Goal: Task Accomplishment & Management: Manage account settings

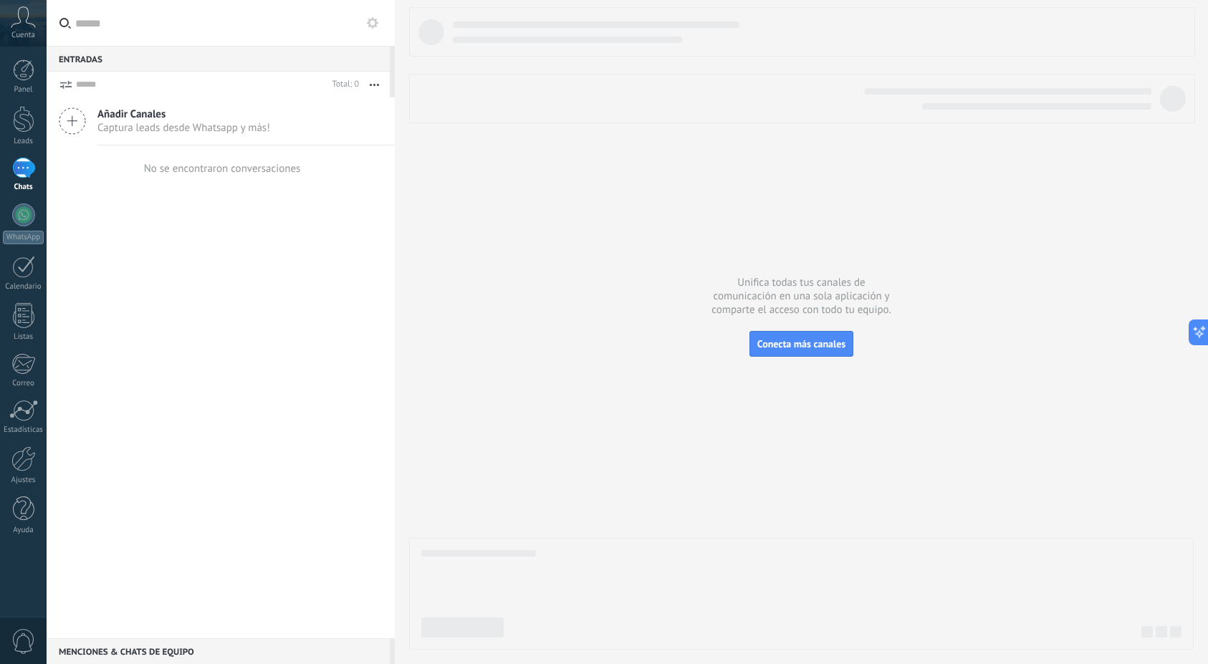
click at [33, 19] on icon at bounding box center [23, 16] width 25 height 21
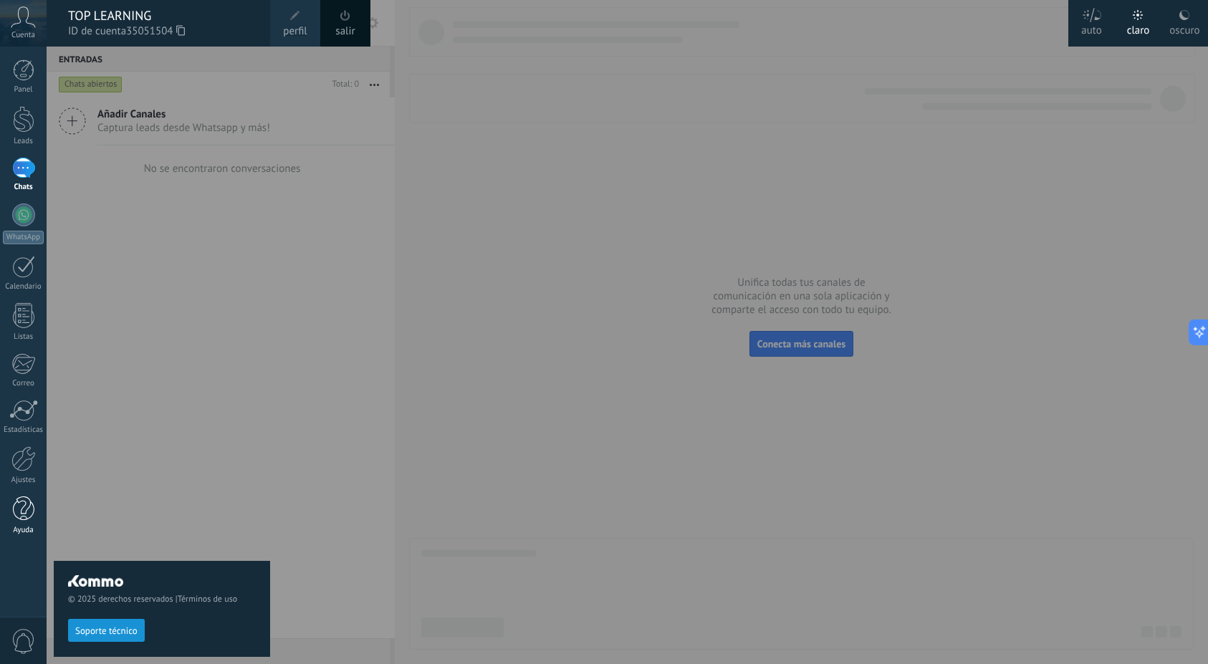
click at [41, 518] on link "Ayuda" at bounding box center [23, 515] width 47 height 39
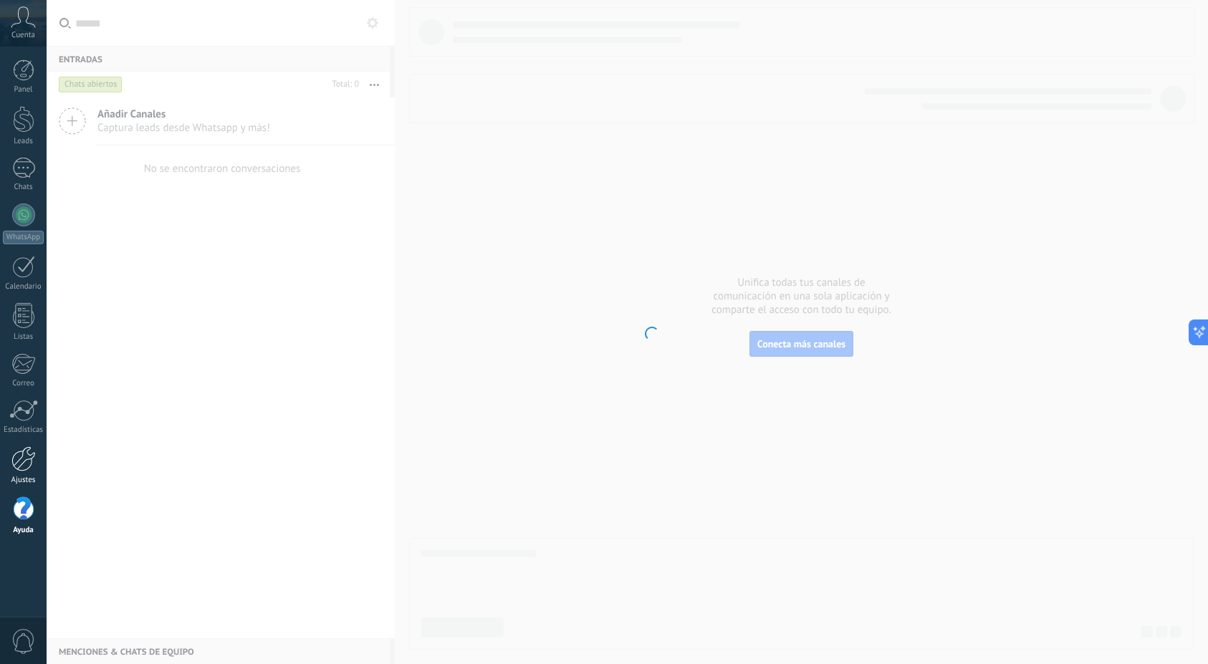
click at [31, 461] on div at bounding box center [23, 458] width 24 height 25
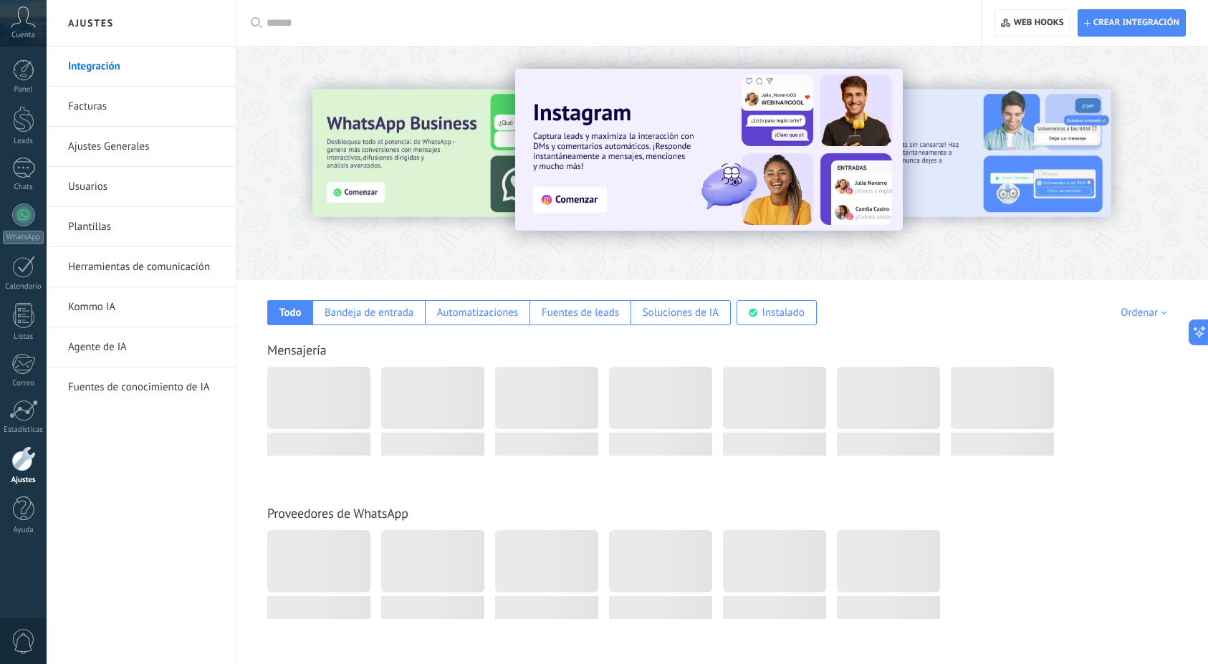
click at [112, 343] on link "Agente de IA" at bounding box center [144, 347] width 153 height 40
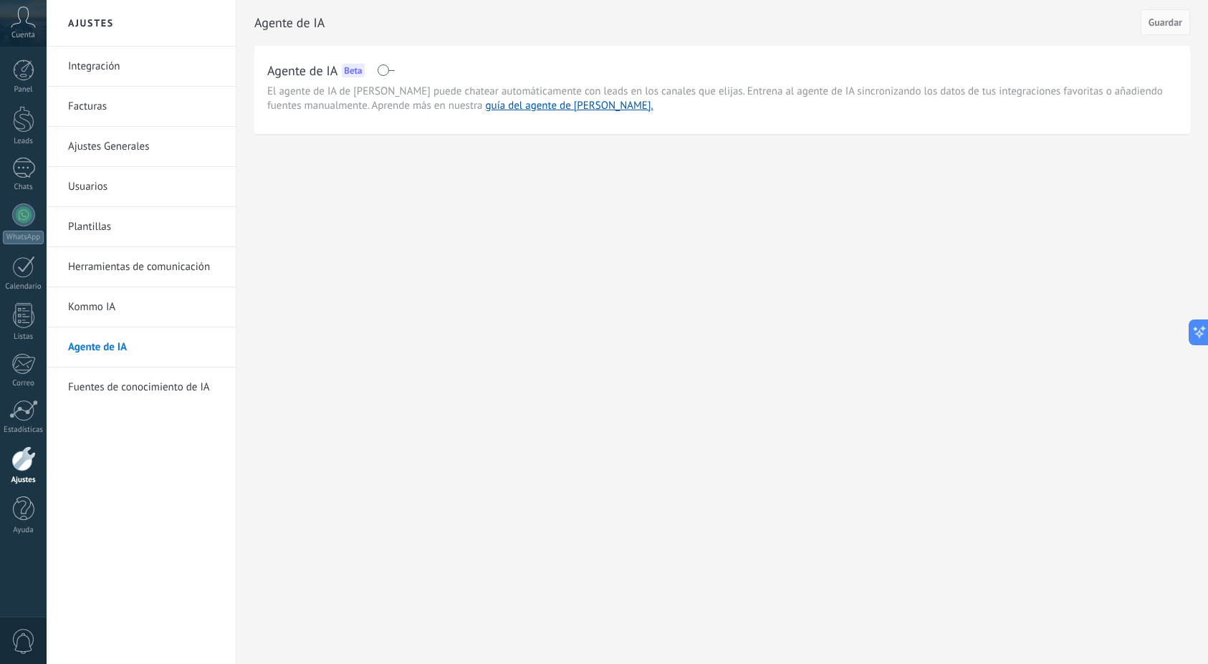
click at [387, 77] on div "Agente de IA Beta" at bounding box center [722, 70] width 910 height 23
click at [387, 70] on span at bounding box center [386, 69] width 18 height 11
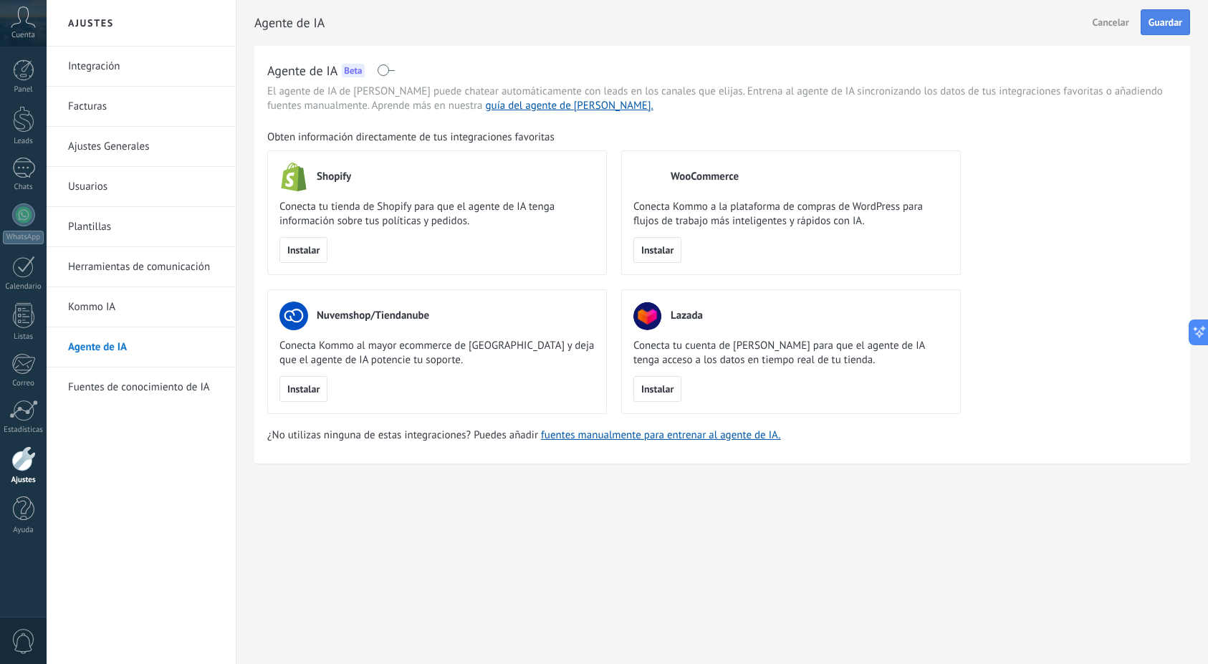
click at [1149, 25] on span "Guardar" at bounding box center [1165, 22] width 34 height 10
click at [131, 302] on link "Kommo IA" at bounding box center [144, 307] width 153 height 40
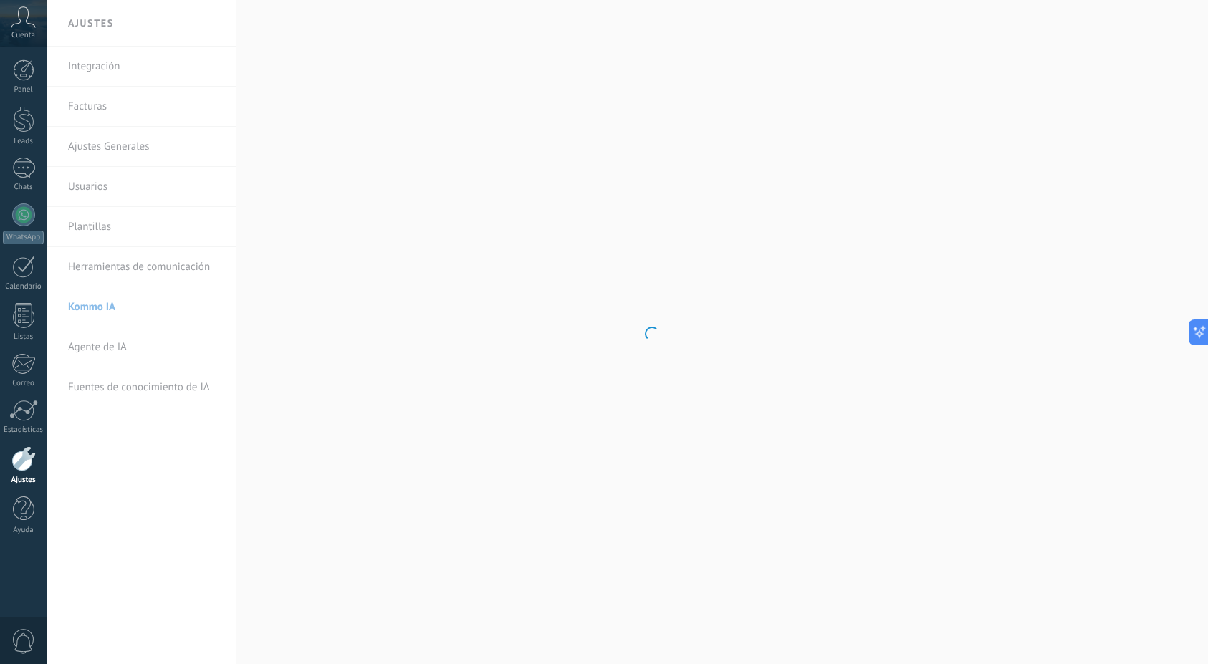
click at [109, 346] on body ".abccls-1,.abccls-2{fill-rule:evenodd}.abccls-2{fill:#fff} .abfcls-1{fill:none}…" at bounding box center [604, 332] width 1208 height 664
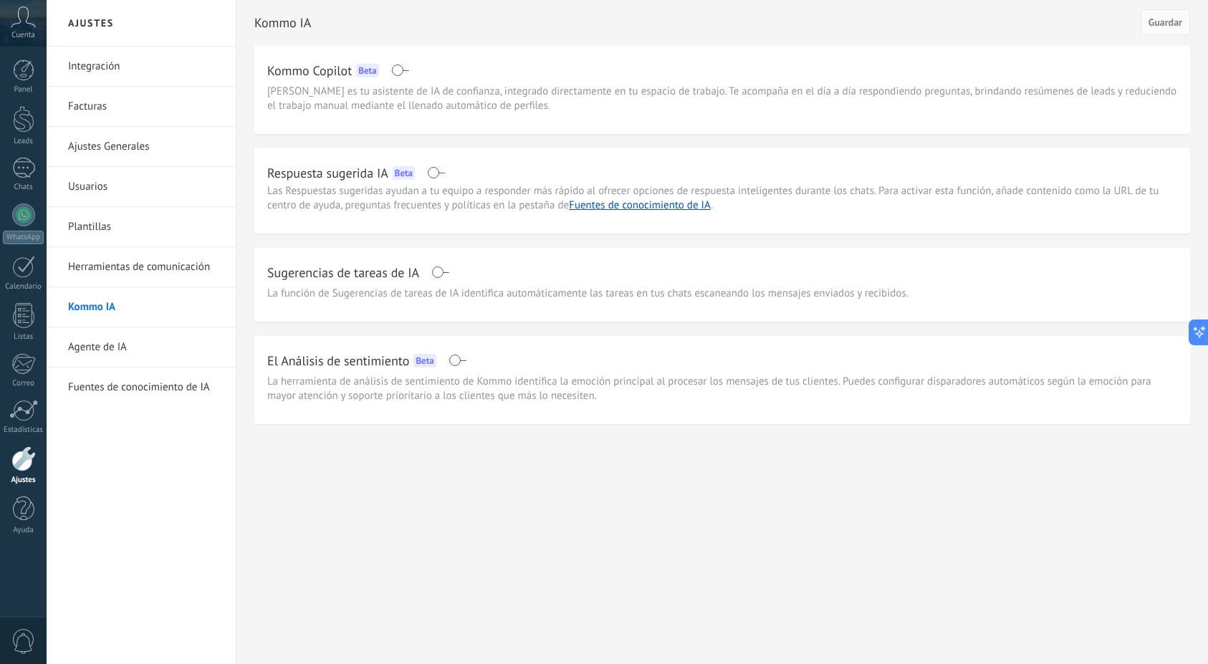
click at [116, 345] on link "Agente de IA" at bounding box center [144, 347] width 153 height 40
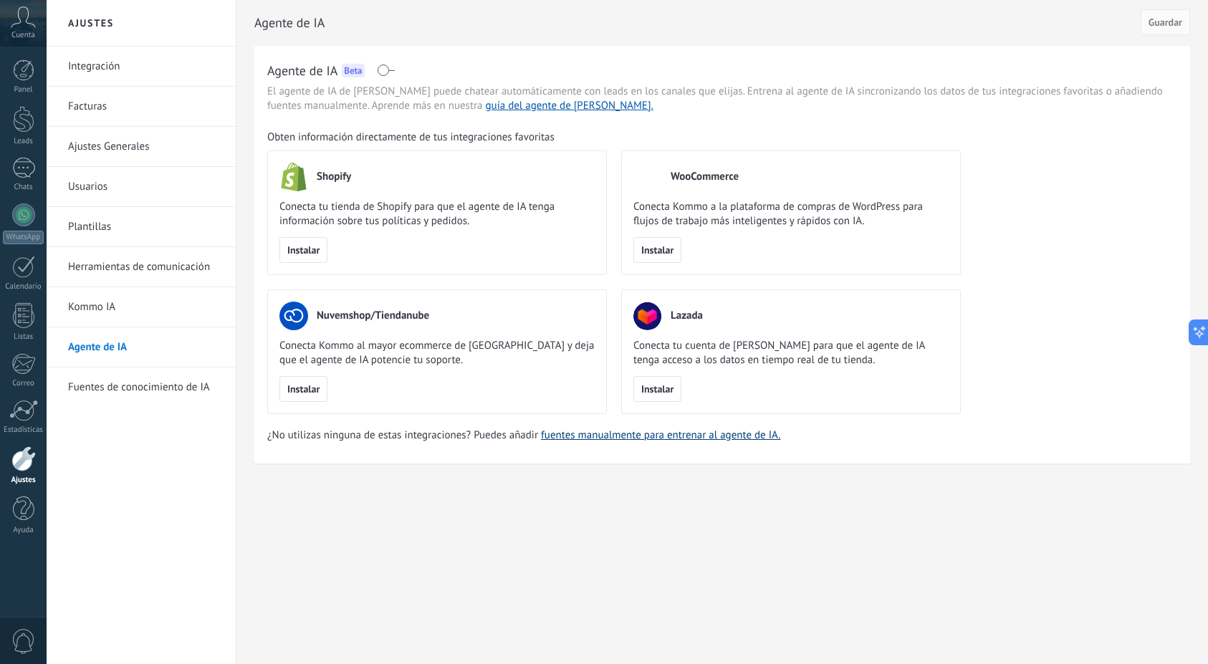
click at [663, 431] on link "fuentes manualmente para entrenar al agente de IA." at bounding box center [660, 435] width 239 height 14
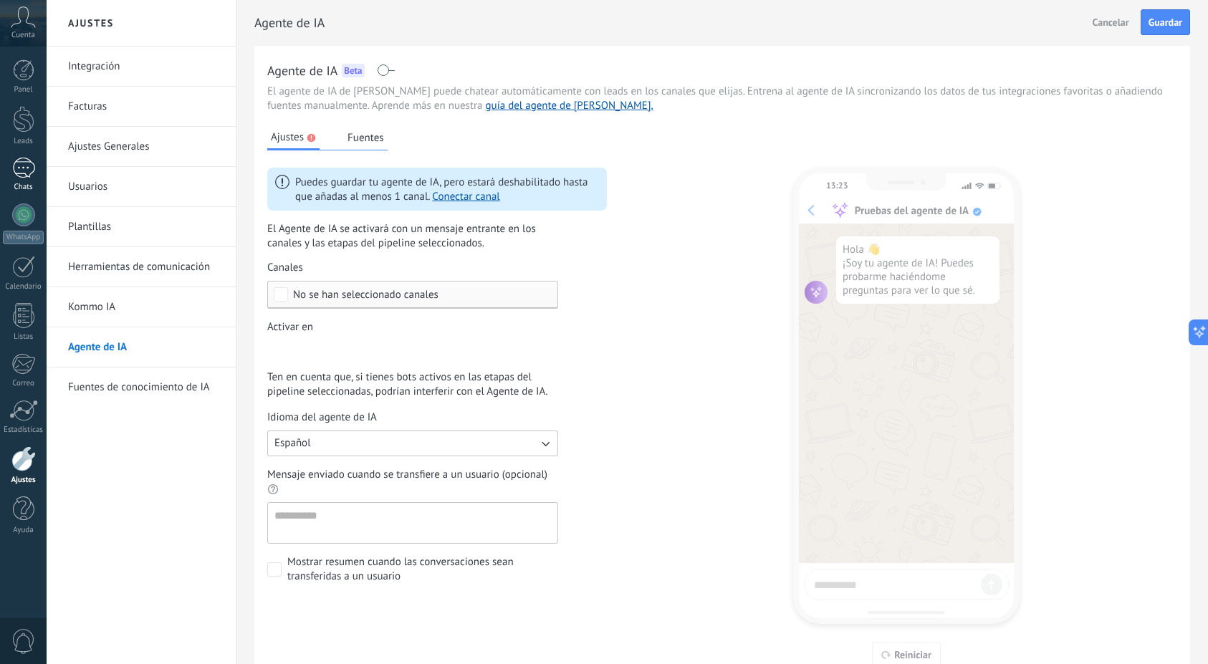
click at [34, 174] on link "Chats" at bounding box center [23, 175] width 47 height 34
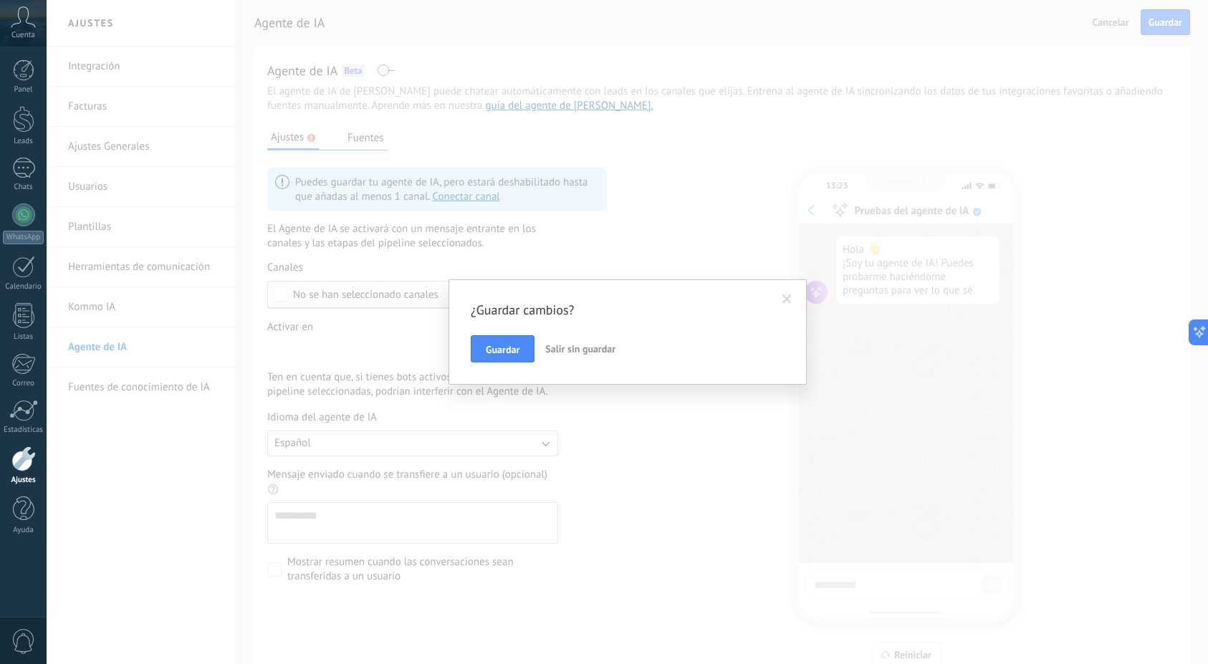
click at [585, 342] on span "Salir sin guardar" at bounding box center [580, 348] width 70 height 13
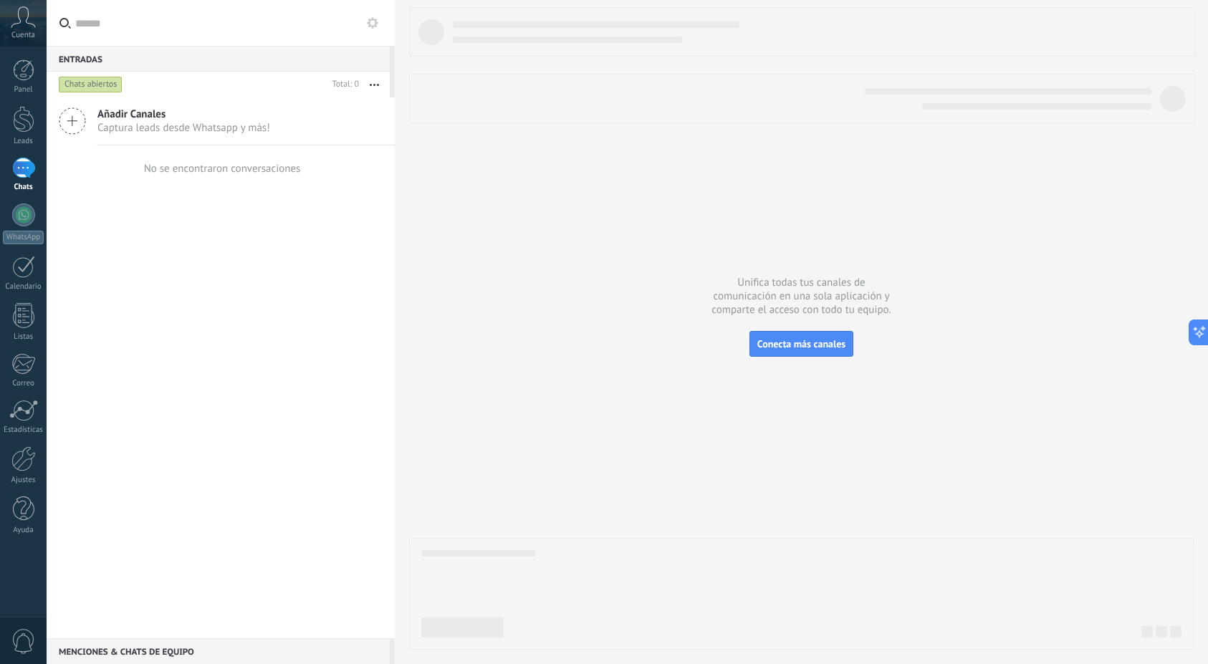
click at [24, 21] on icon at bounding box center [23, 16] width 25 height 21
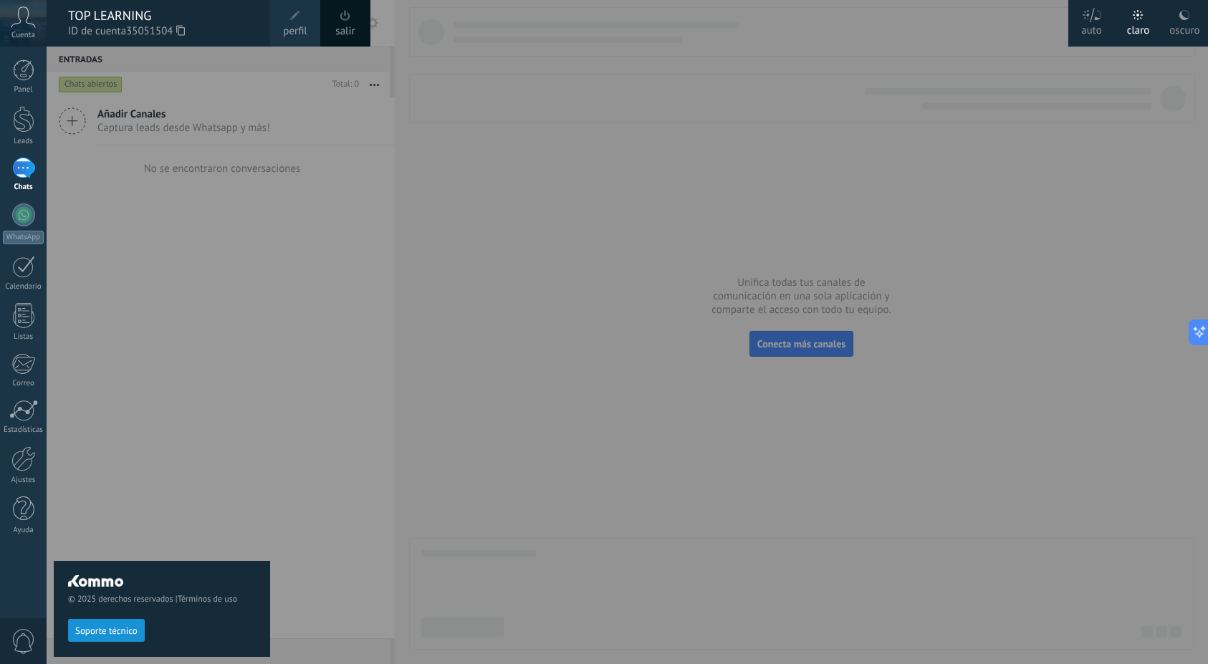
click at [295, 25] on span "perfil" at bounding box center [295, 32] width 24 height 16
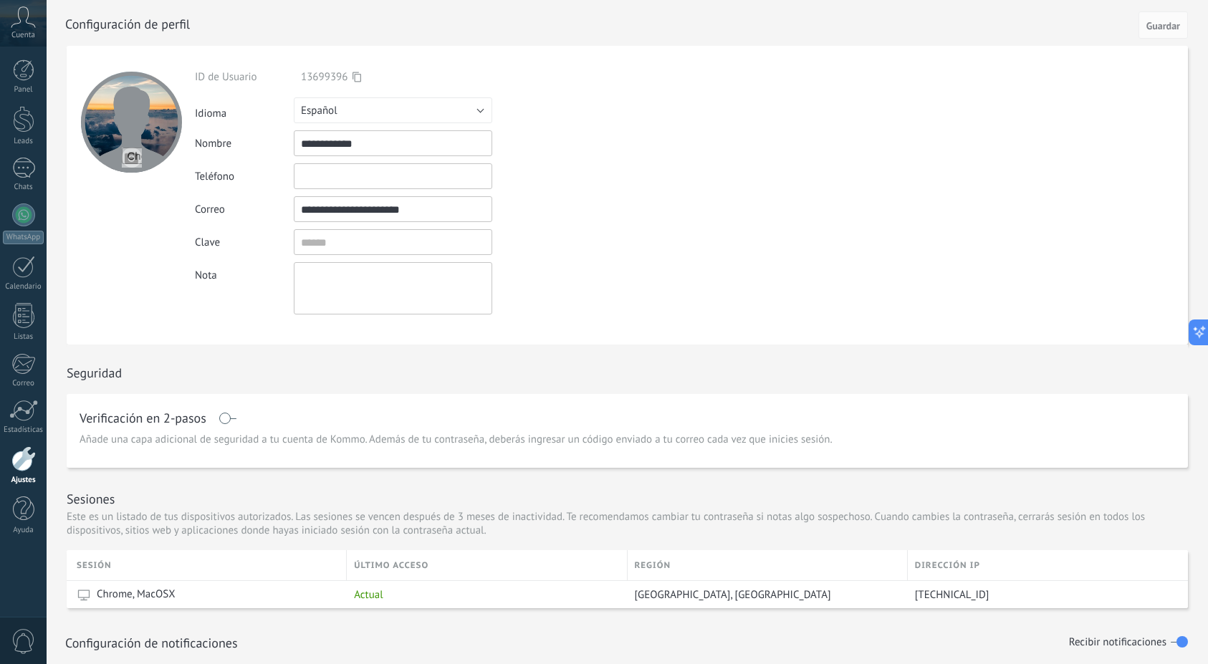
click at [135, 150] on input "file" at bounding box center [132, 158] width 20 height 20
type input "**********"
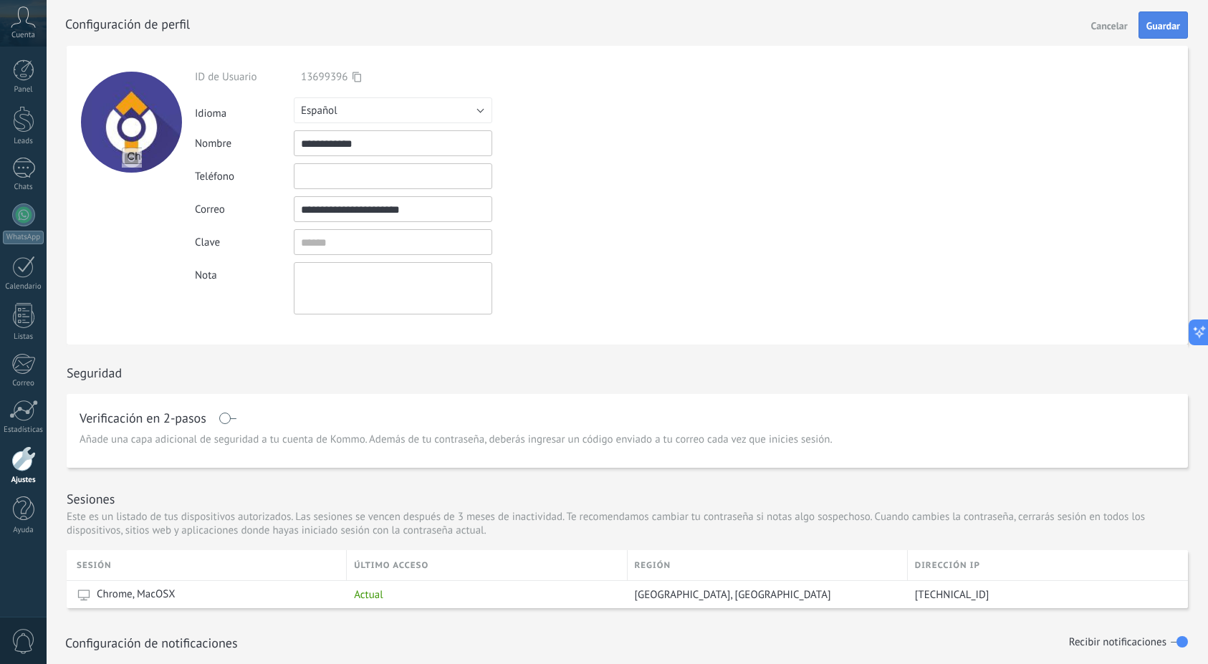
click at [1165, 27] on span "Guardar" at bounding box center [1163, 26] width 34 height 10
click at [25, 18] on icon at bounding box center [23, 16] width 25 height 21
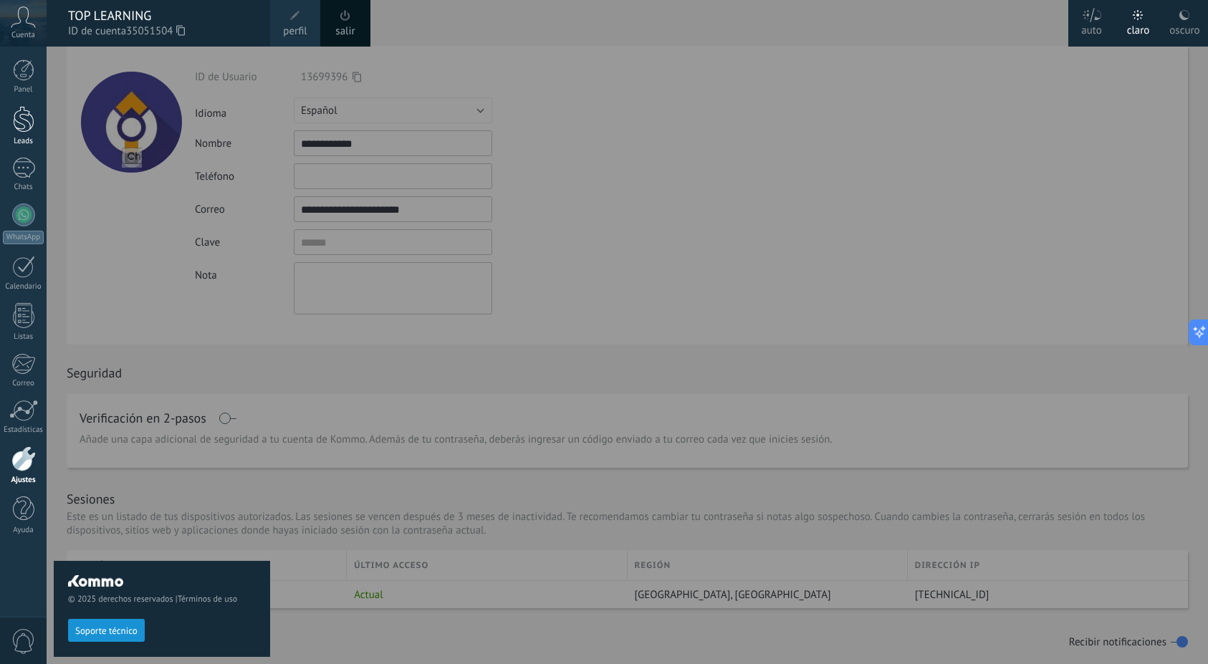
click at [28, 119] on div at bounding box center [23, 119] width 21 height 26
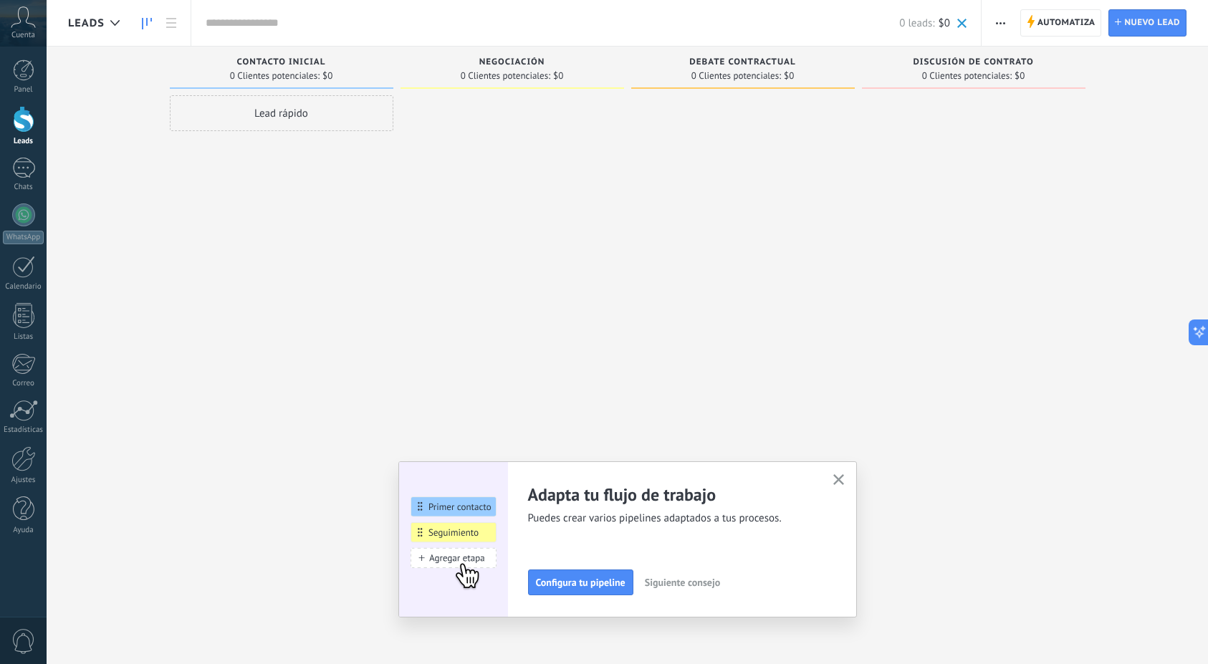
click at [841, 474] on button "button" at bounding box center [838, 480] width 18 height 19
